Goal: Transaction & Acquisition: Book appointment/travel/reservation

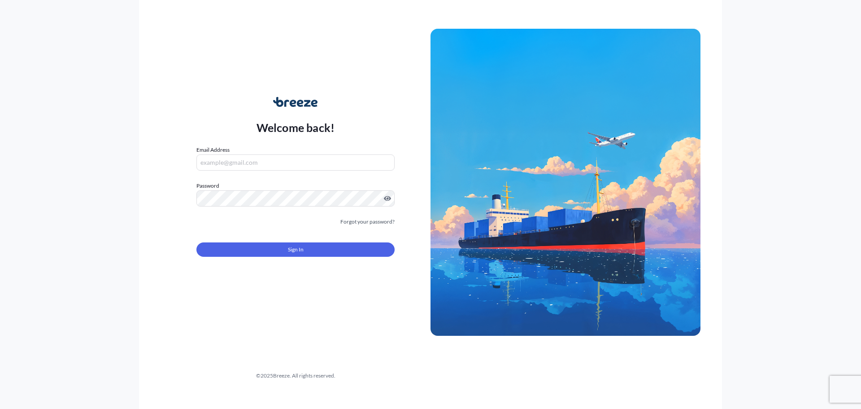
type input "[PERSON_NAME][EMAIL_ADDRESS][DOMAIN_NAME]"
click at [290, 259] on form "Email Address [PERSON_NAME][EMAIL_ADDRESS][DOMAIN_NAME] Password Must include: …" at bounding box center [295, 206] width 198 height 122
click at [294, 249] on span "Sign In" at bounding box center [296, 249] width 16 height 9
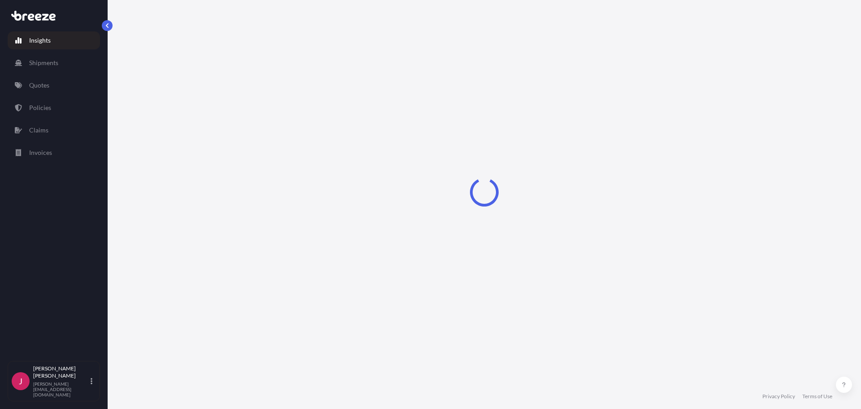
select select "2025"
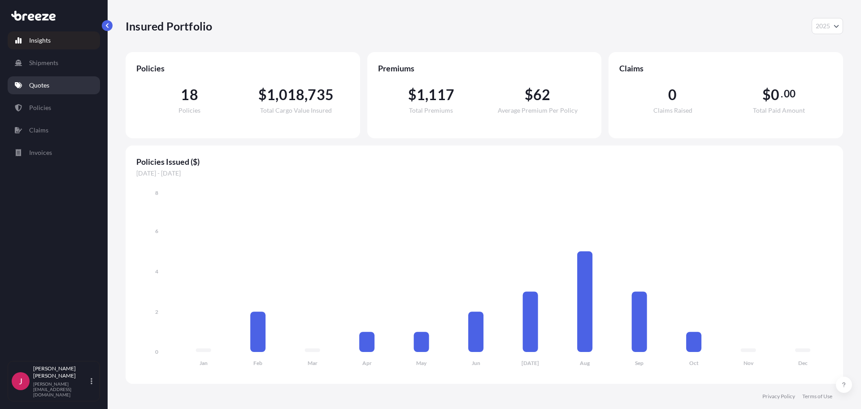
click at [44, 84] on p "Quotes" at bounding box center [39, 85] width 20 height 9
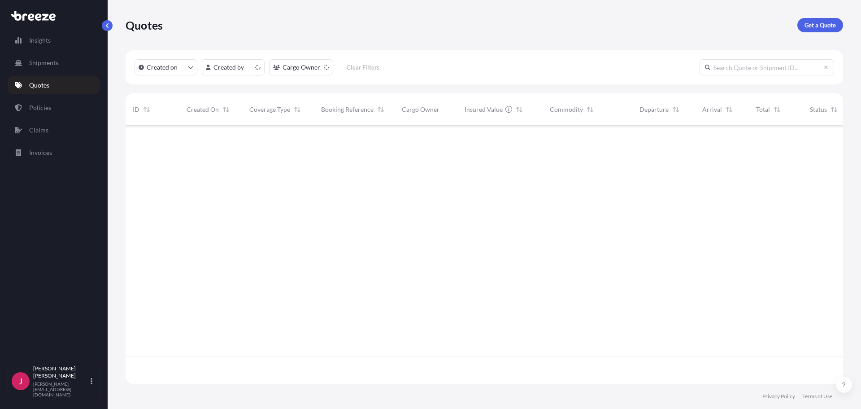
scroll to position [256, 711]
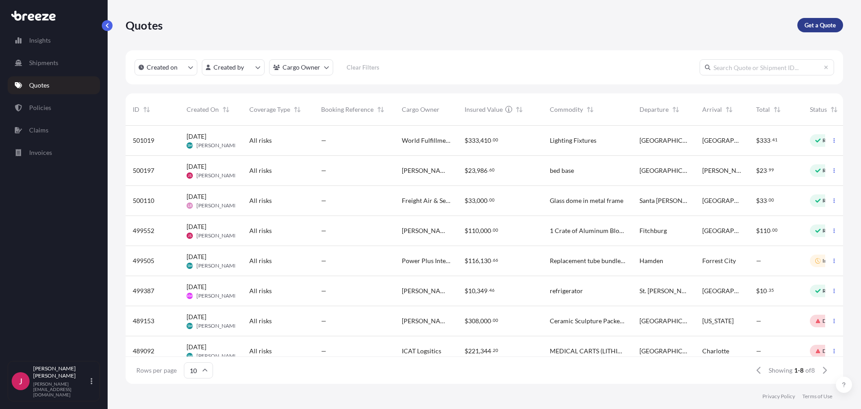
click at [810, 25] on p "Get a Quote" at bounding box center [820, 25] width 31 height 9
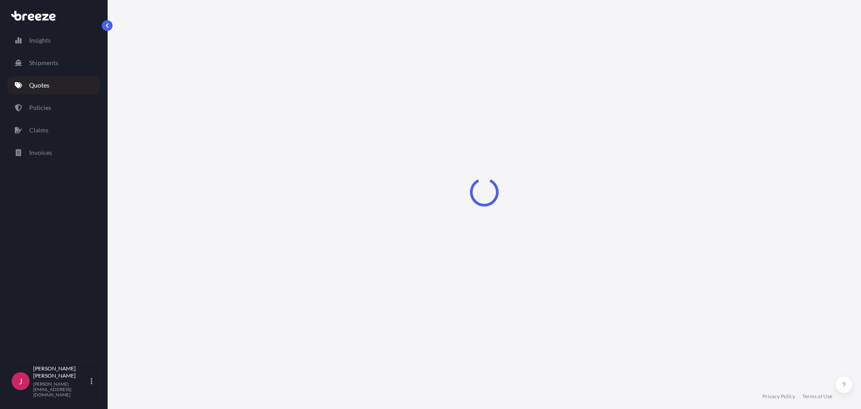
select select "Sea"
select select "1"
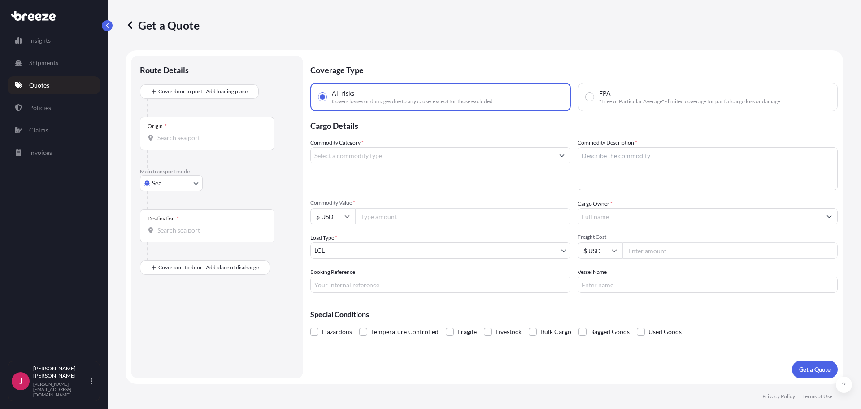
click at [186, 180] on body "Insights Shipments Quotes Policies Claims Invoices J [PERSON_NAME] [PERSON_NAME…" at bounding box center [430, 204] width 861 height 409
click at [171, 217] on div "Air" at bounding box center [172, 222] width 56 height 16
select select "Air"
click at [181, 144] on input "Origin *" at bounding box center [210, 141] width 106 height 9
type input "GBAGN / ABB - [GEOGRAPHIC_DATA], [GEOGRAPHIC_DATA]"
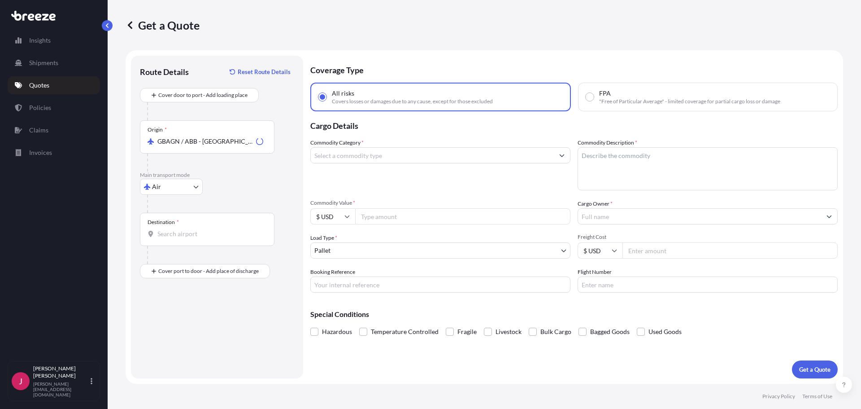
click at [186, 228] on div "Destination *" at bounding box center [207, 229] width 135 height 33
click at [186, 229] on input "Destination *" at bounding box center [210, 233] width 106 height 9
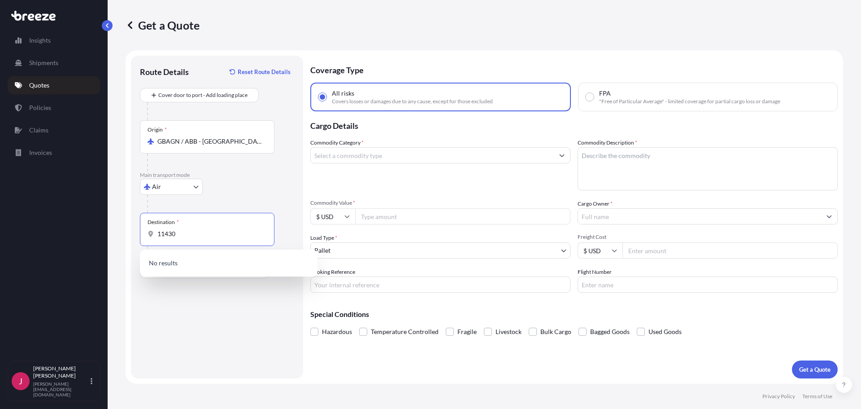
drag, startPoint x: 190, startPoint y: 231, endPoint x: 140, endPoint y: 233, distance: 50.7
click at [140, 233] on div "Route Details Reset Route Details Cover door to port - Add loading place Place …" at bounding box center [217, 217] width 172 height 323
click at [205, 297] on div "Route Details Reset Route Details Cover door to port - Add loading place Place …" at bounding box center [217, 217] width 154 height 305
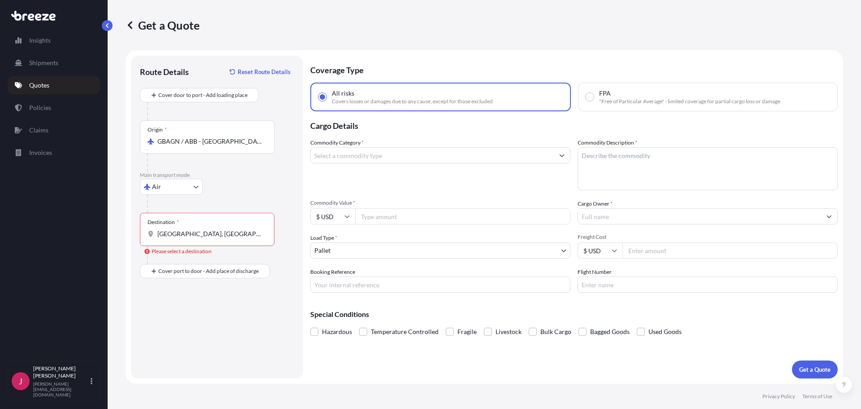
click at [201, 229] on input "[GEOGRAPHIC_DATA], [GEOGRAPHIC_DATA]" at bounding box center [210, 233] width 106 height 9
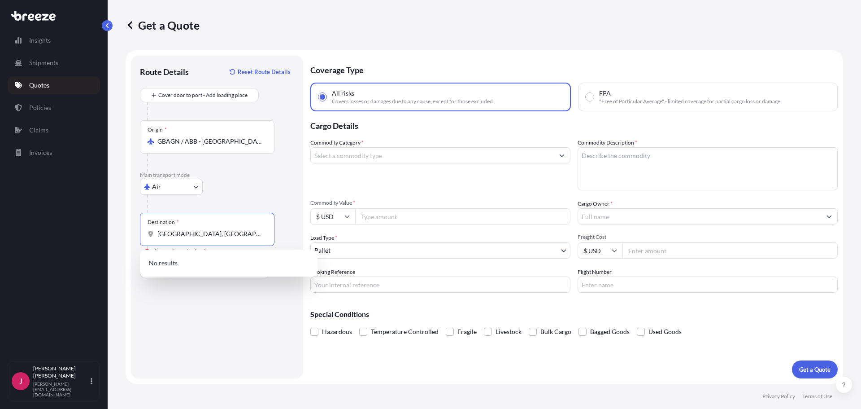
drag, startPoint x: 202, startPoint y: 232, endPoint x: 113, endPoint y: 234, distance: 89.3
click at [113, 234] on div "Get a Quote Route Details Reset Route Details Cover door to port - Add loading …" at bounding box center [485, 192] width 754 height 384
drag, startPoint x: 195, startPoint y: 231, endPoint x: 94, endPoint y: 240, distance: 101.8
click at [94, 240] on div "Insights Shipments Quotes Policies Claims Invoices J [PERSON_NAME] [PERSON_NAME…" at bounding box center [430, 204] width 861 height 409
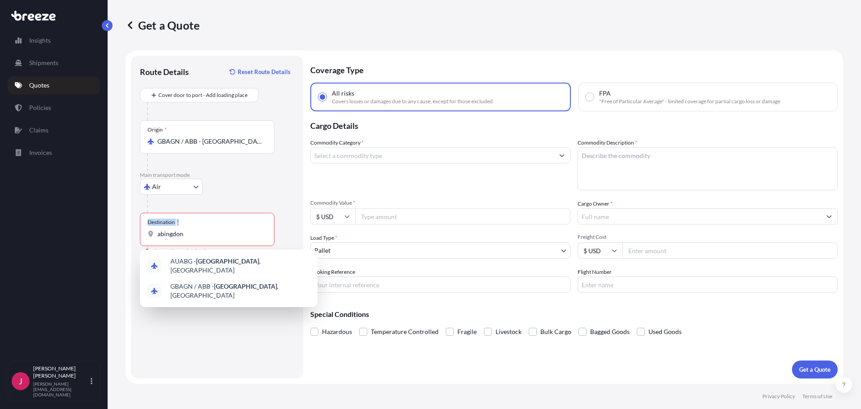
drag, startPoint x: 188, startPoint y: 239, endPoint x: 126, endPoint y: 231, distance: 62.0
click at [126, 231] on form "Route Details Reset Route Details Cover door to port - Add loading place Place …" at bounding box center [485, 216] width 718 height 333
click at [175, 237] on input "abingdon" at bounding box center [210, 233] width 106 height 9
drag, startPoint x: 179, startPoint y: 233, endPoint x: 105, endPoint y: 231, distance: 74.9
click at [113, 234] on div "Get a Quote Route Details Reset Route Details Cover door to port - Add loading …" at bounding box center [485, 192] width 754 height 384
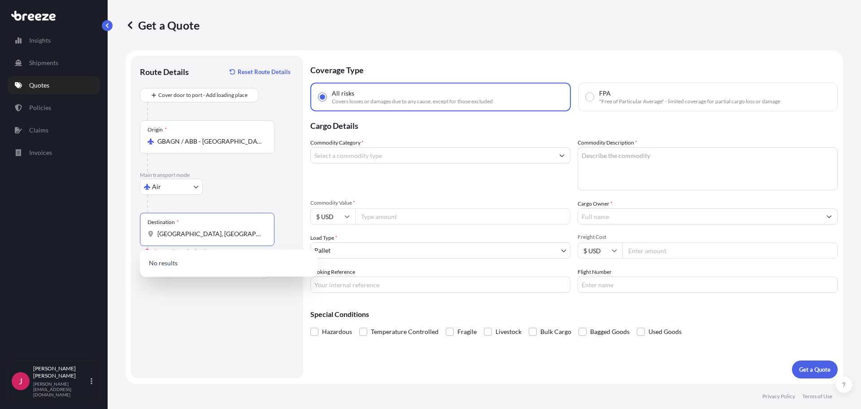
drag, startPoint x: 201, startPoint y: 237, endPoint x: 109, endPoint y: 231, distance: 92.6
click at [109, 231] on div "Get a Quote Route Details Reset Route Details Cover door to port - Add loading …" at bounding box center [485, 192] width 754 height 384
drag, startPoint x: 153, startPoint y: 231, endPoint x: 87, endPoint y: 231, distance: 66.4
click at [87, 231] on div "Insights Shipments Quotes Policies Claims Invoices J [PERSON_NAME] [PERSON_NAME…" at bounding box center [430, 204] width 861 height 409
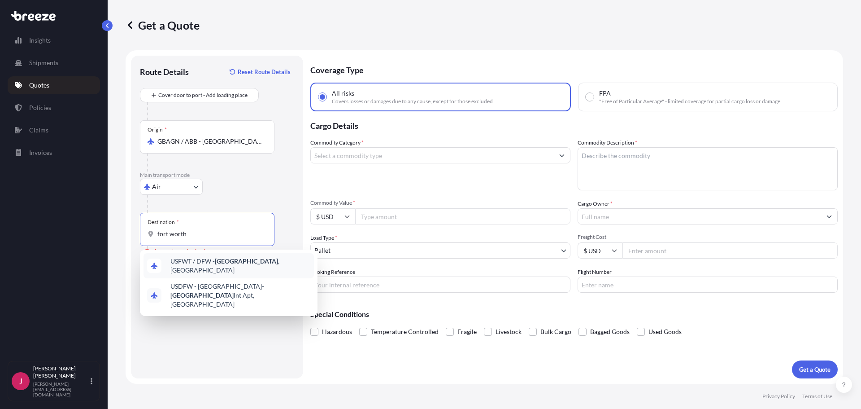
drag, startPoint x: 207, startPoint y: 236, endPoint x: 117, endPoint y: 229, distance: 90.5
click at [117, 229] on div "Get a Quote Route Details Reset Route Details Cover door to port - Add loading …" at bounding box center [485, 192] width 754 height 384
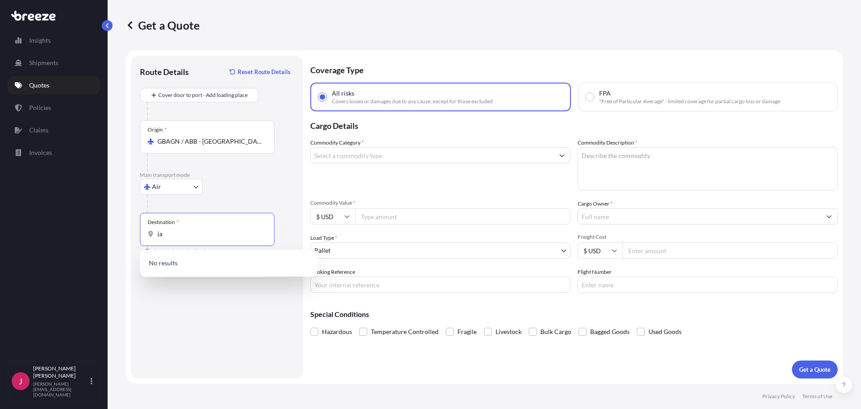
type input "j"
click at [209, 257] on span "US JFK - [PERSON_NAME] Apt/[US_STATE], [GEOGRAPHIC_DATA]" at bounding box center [240, 266] width 140 height 18
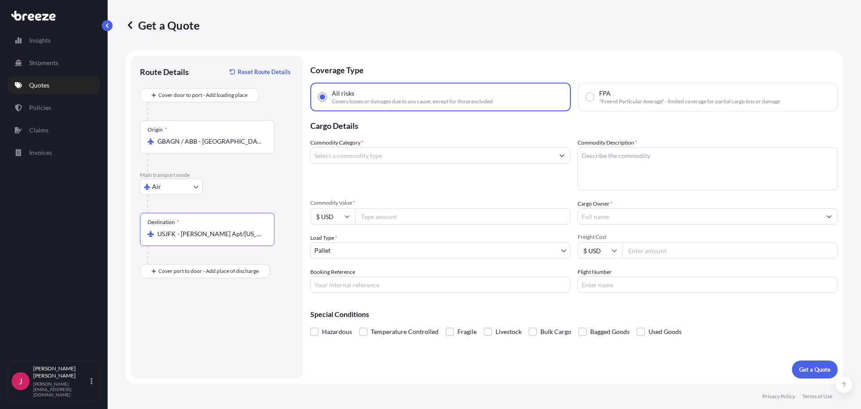
type input "USJFK - [PERSON_NAME] Apt/[US_STATE], [GEOGRAPHIC_DATA]"
click at [387, 154] on input "Commodity Category *" at bounding box center [432, 155] width 243 height 16
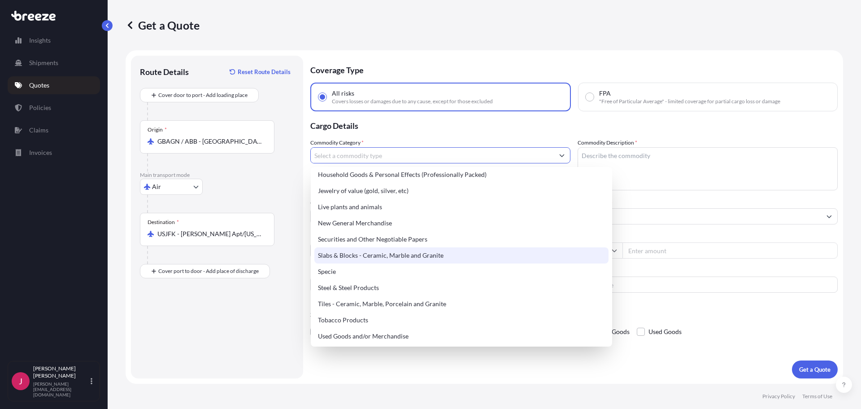
scroll to position [359, 0]
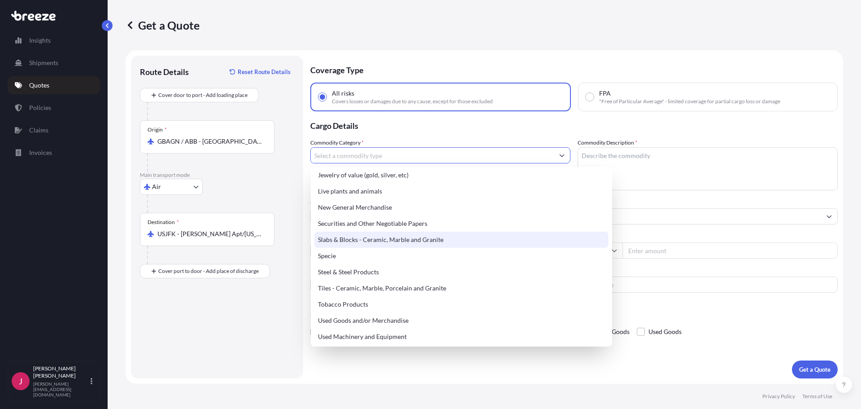
click at [431, 240] on div "Slabs & Blocks - Ceramic, Marble and Granite" at bounding box center [461, 239] width 294 height 16
type input "Slabs & Blocks - Ceramic, Marble and Granite"
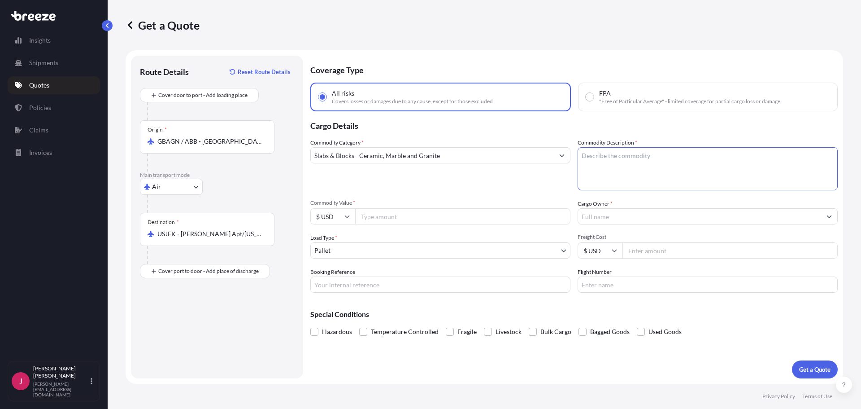
click at [625, 170] on textarea "Commodity Description *" at bounding box center [708, 168] width 260 height 43
click at [632, 161] on textarea "Commodity Description *" at bounding box center [708, 168] width 260 height 43
paste textarea "Tops are made of Agglonerate Terrazzo."
click at [584, 158] on textarea "Tops are made of Agglonerate Terrazzo." at bounding box center [708, 168] width 260 height 43
drag, startPoint x: 620, startPoint y: 157, endPoint x: 614, endPoint y: 157, distance: 6.7
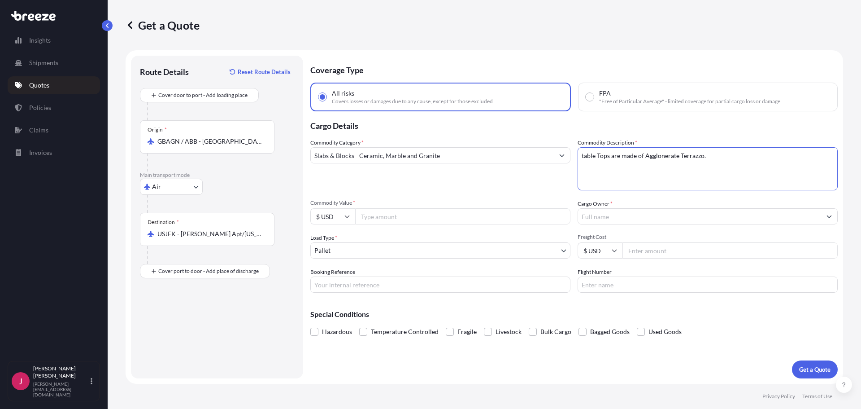
click at [614, 157] on textarea "table Tops are made of Agglonerate Terrazzo." at bounding box center [708, 168] width 260 height 43
type textarea "table Tops made of Agglonerate Terrazzo."
click at [631, 221] on input "Cargo Owner *" at bounding box center [699, 216] width 243 height 16
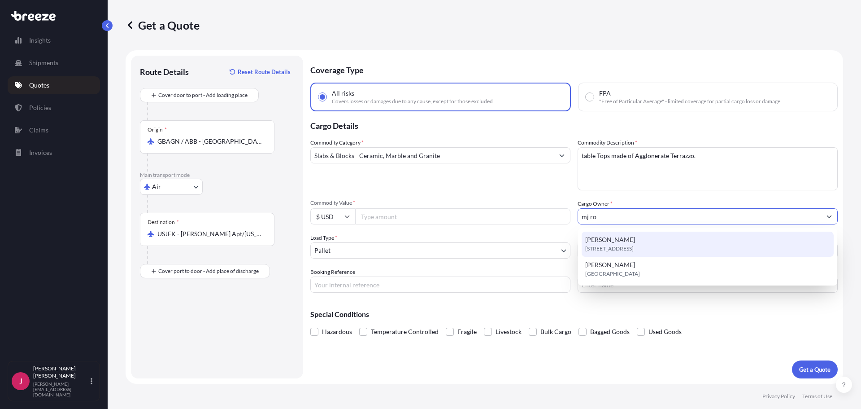
click at [620, 240] on div "[PERSON_NAME] [STREET_ADDRESS]" at bounding box center [708, 243] width 252 height 25
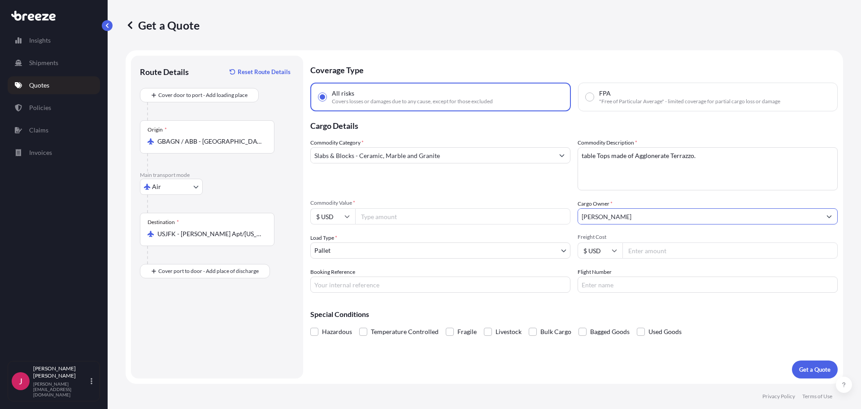
type input "[PERSON_NAME]"
click at [406, 218] on input "Commodity Value *" at bounding box center [462, 216] width 215 height 16
type input "21563"
click at [424, 307] on div "Special Conditions Hazardous Temperature Controlled Fragile Livestock Bulk Carg…" at bounding box center [574, 319] width 528 height 39
click at [813, 363] on button "Get a Quote" at bounding box center [815, 369] width 46 height 18
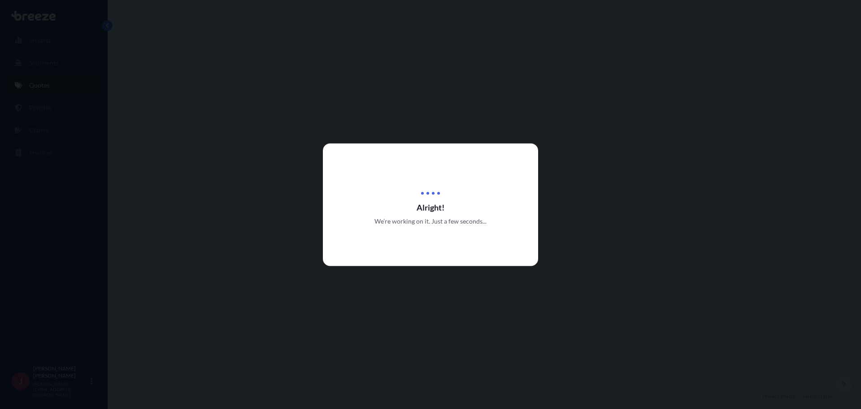
select select "Air"
select select "1"
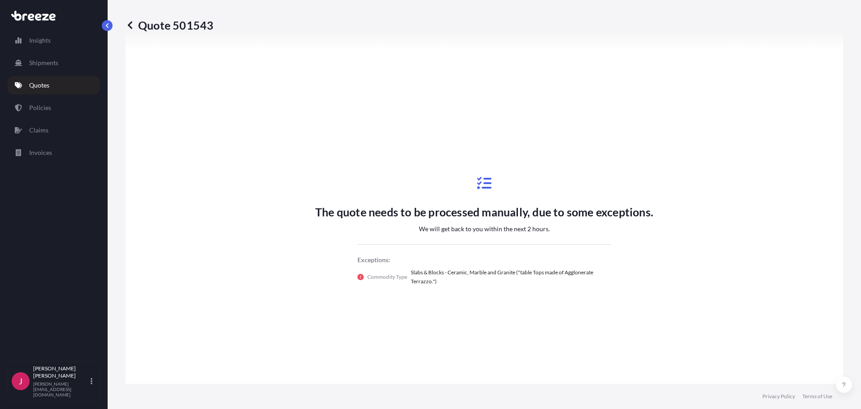
scroll to position [497, 0]
